Goal: Task Accomplishment & Management: Complete application form

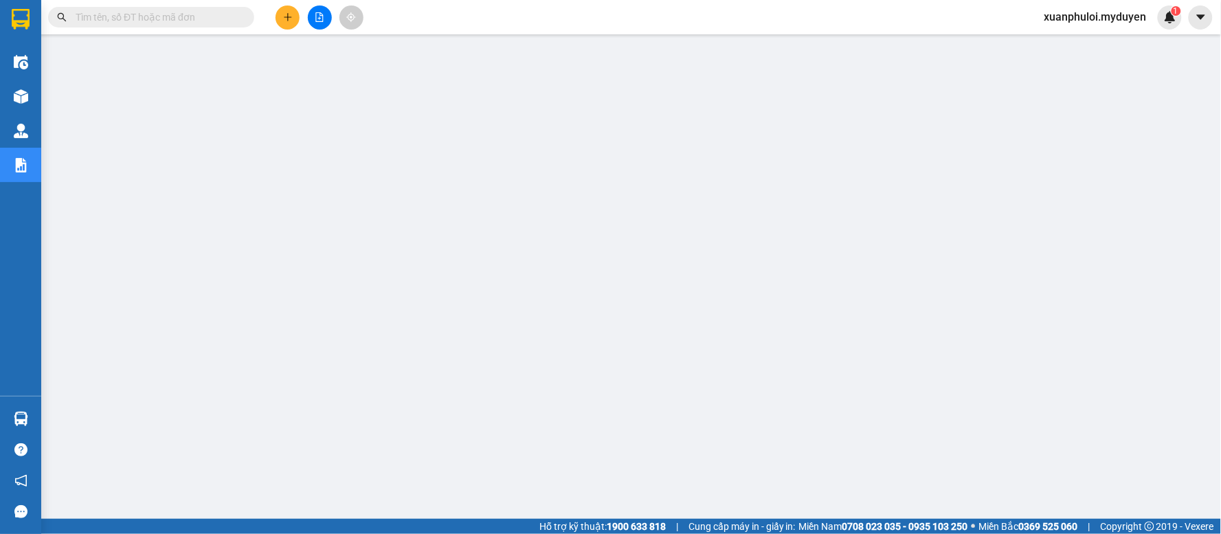
click at [290, 19] on icon "plus" at bounding box center [288, 17] width 10 height 10
click at [339, 54] on div "Tạo đơn hàng" at bounding box center [342, 51] width 60 height 15
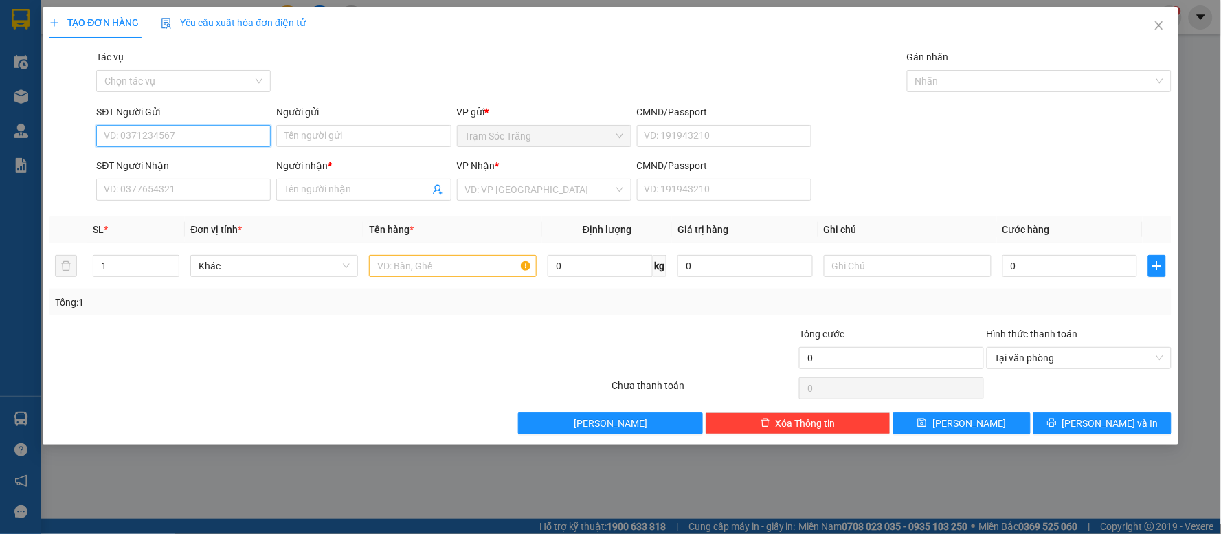
click at [220, 137] on input "SĐT Người Gửi" at bounding box center [183, 136] width 175 height 22
click at [148, 166] on div "0964931439 - QUYÊN" at bounding box center [183, 163] width 158 height 15
type input "0964931439"
type input "QUYÊN"
type input "0385825951"
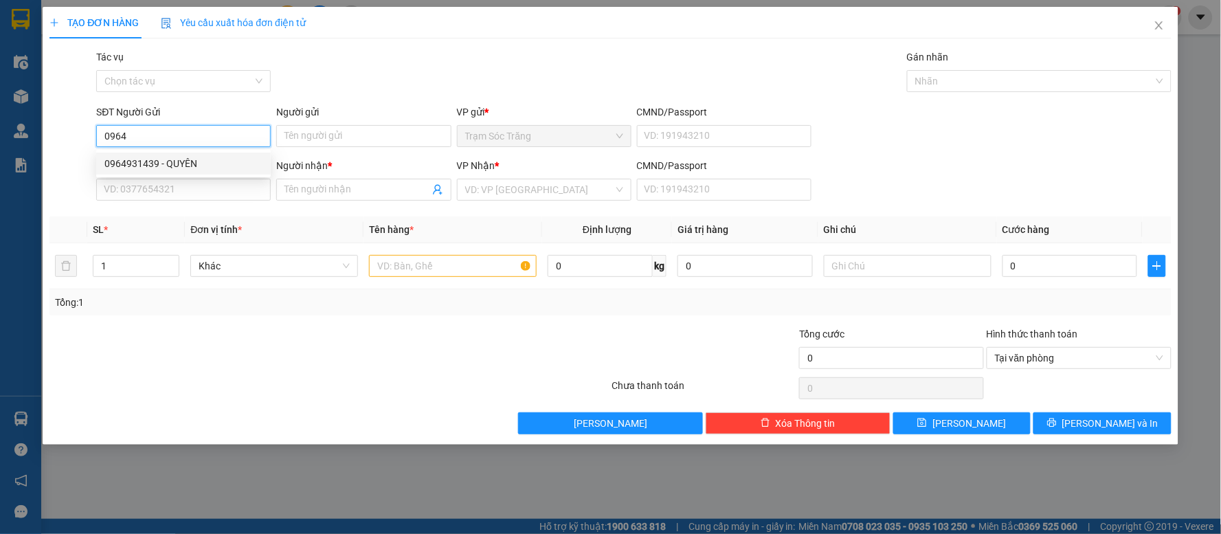
type input "VY"
type input "70.000"
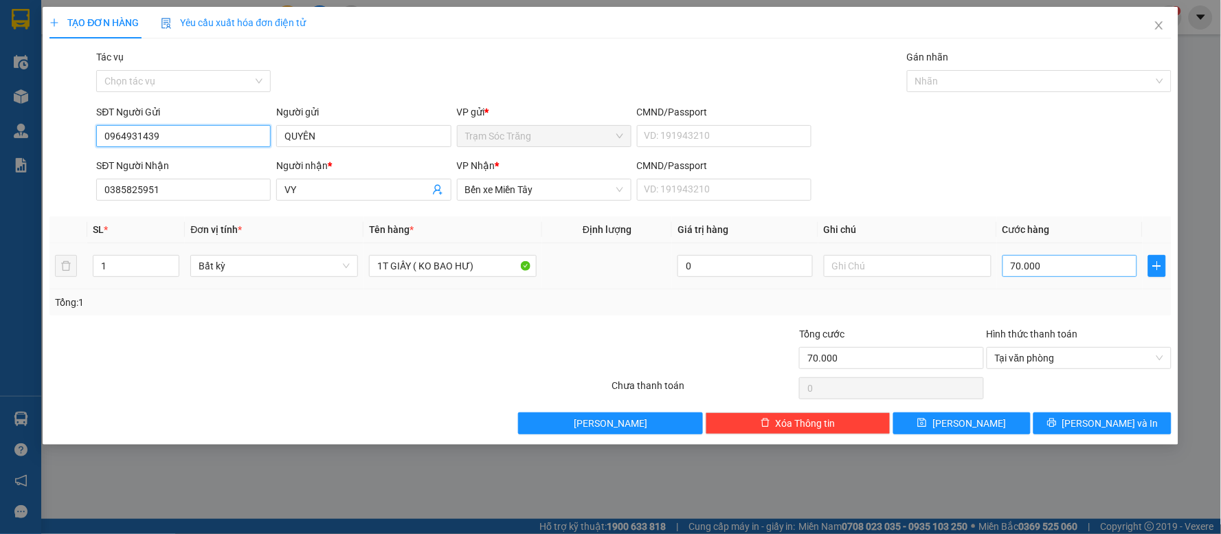
type input "0964931439"
click at [1046, 269] on input "70.000" at bounding box center [1069, 266] width 135 height 22
type input "5"
type input "50"
type input "500"
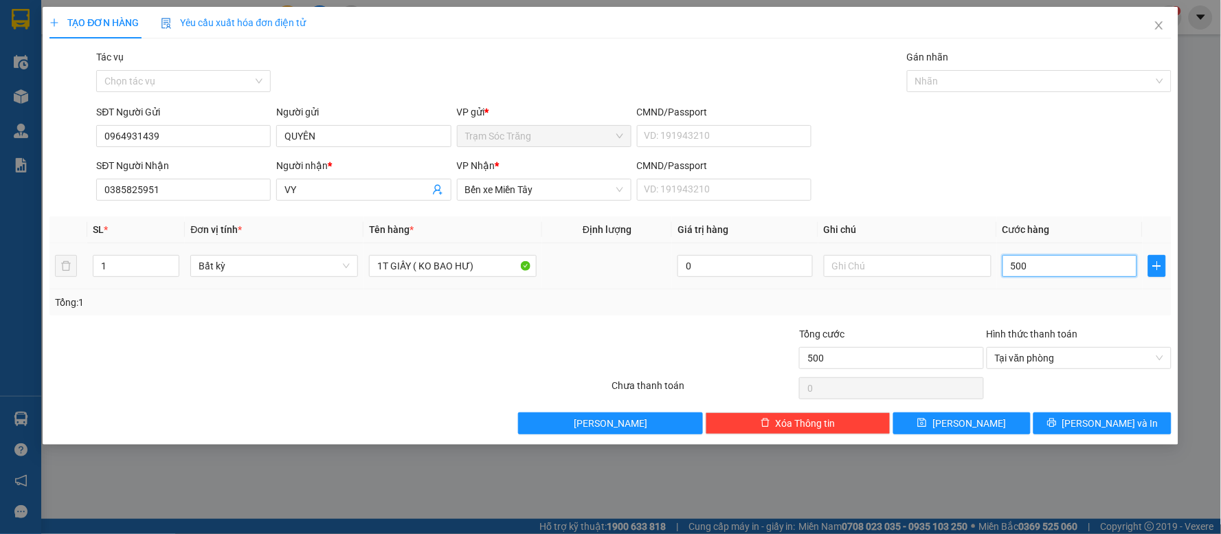
type input "5.000"
type input "50.000"
drag, startPoint x: 1108, startPoint y: 418, endPoint x: 1046, endPoint y: 429, distance: 63.6
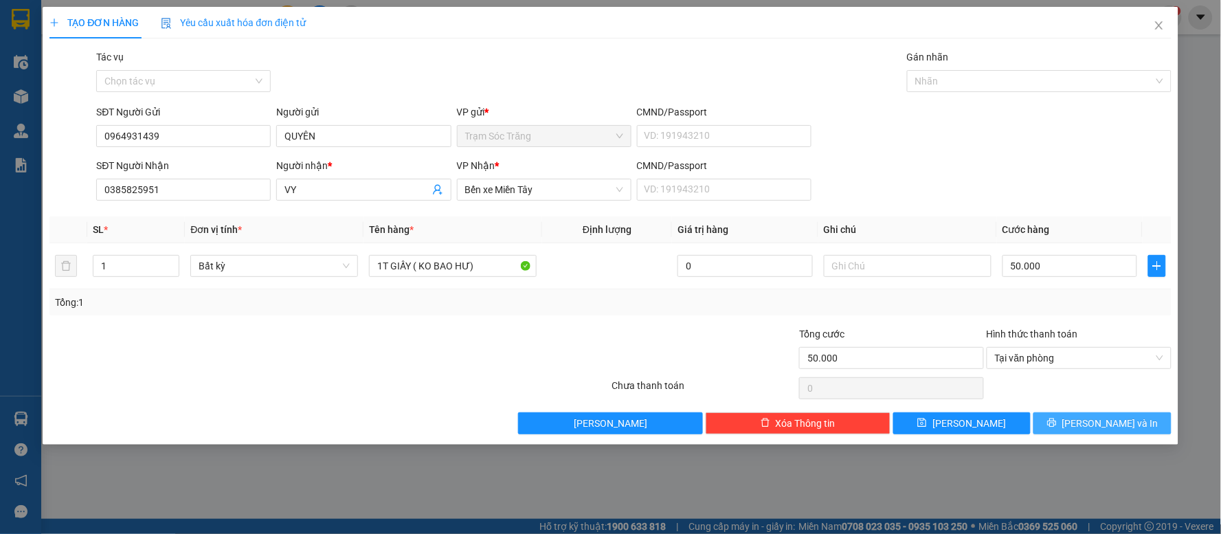
click at [1108, 418] on span "[PERSON_NAME] và In" at bounding box center [1110, 423] width 96 height 15
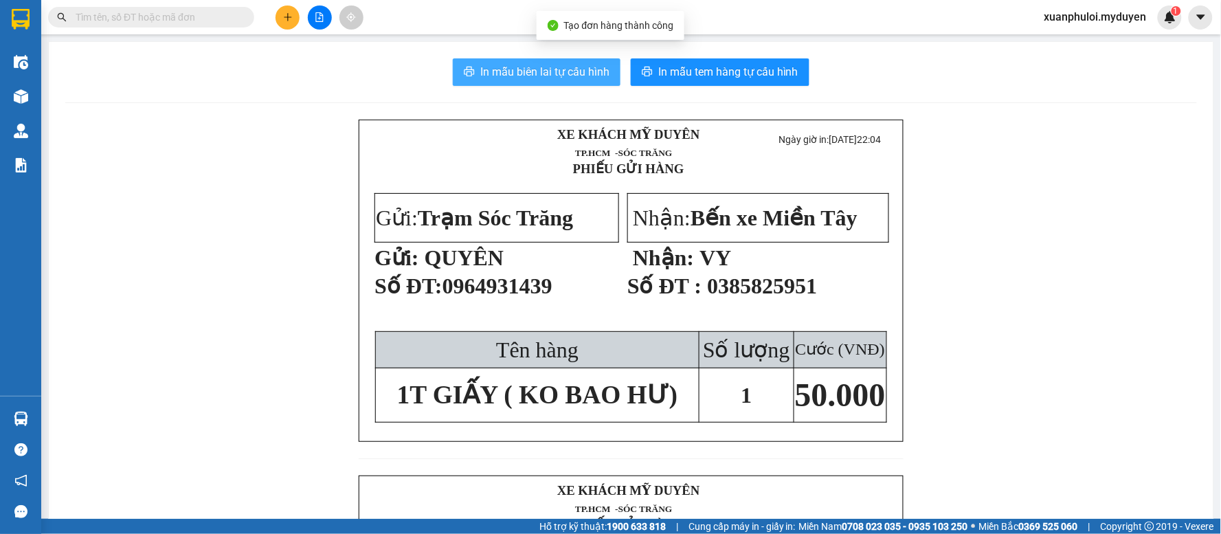
click at [511, 73] on span "In mẫu biên lai tự cấu hình" at bounding box center [544, 71] width 129 height 17
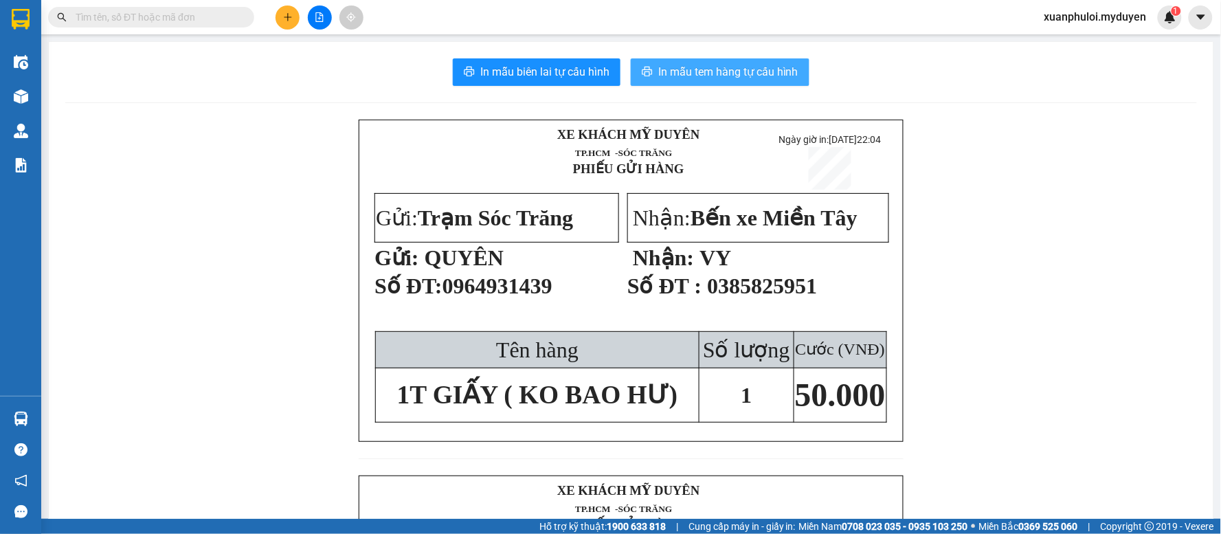
drag, startPoint x: 1129, startPoint y: 190, endPoint x: 691, endPoint y: 72, distance: 453.2
click at [691, 72] on span "In mẫu tem hàng tự cấu hình" at bounding box center [728, 71] width 140 height 17
